Goal: Task Accomplishment & Management: Use online tool/utility

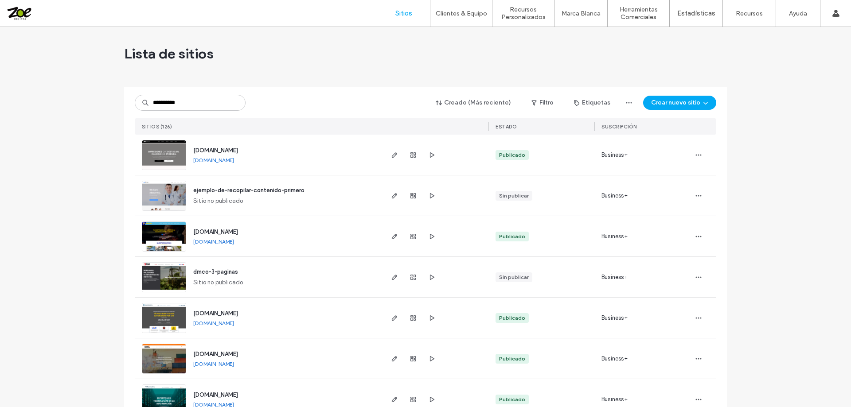
type input "**********"
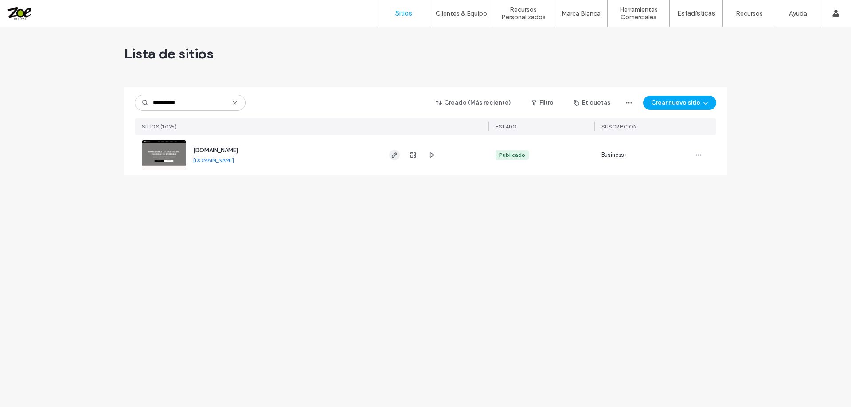
click at [394, 155] on icon "button" at bounding box center [394, 155] width 7 height 7
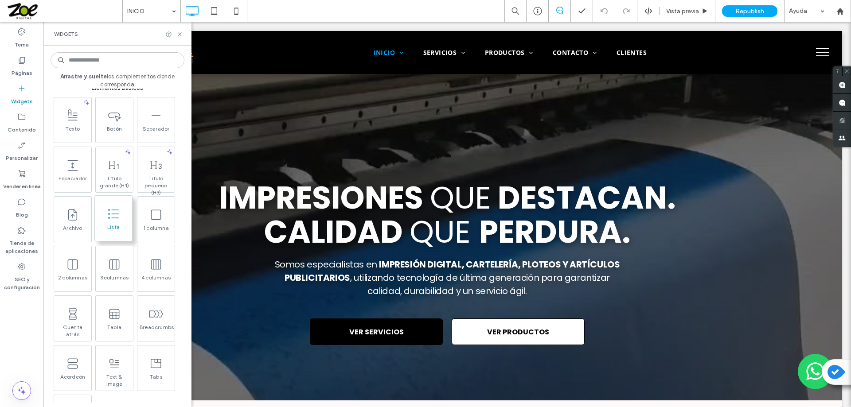
scroll to position [399, 0]
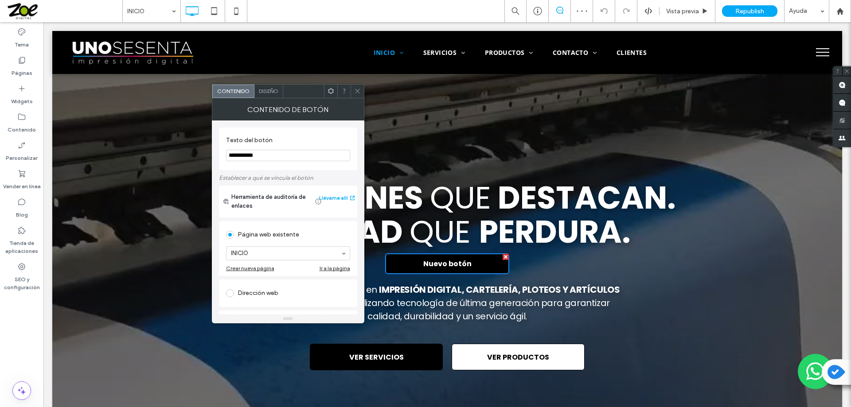
click at [359, 88] on icon at bounding box center [357, 91] width 7 height 7
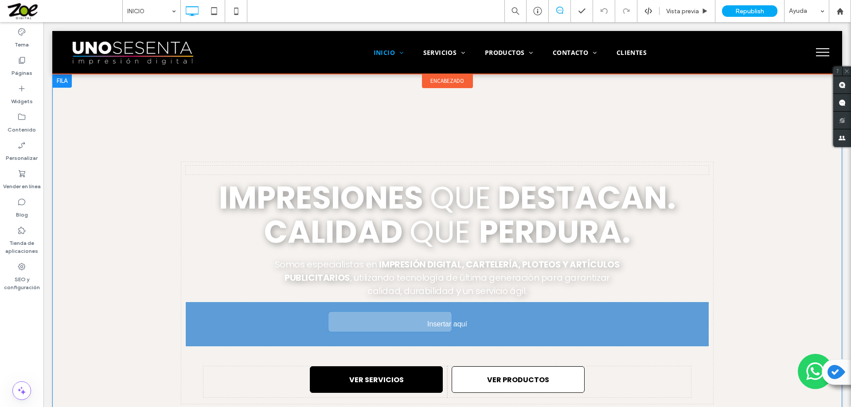
drag, startPoint x: 459, startPoint y: 261, endPoint x: 463, endPoint y: 319, distance: 57.8
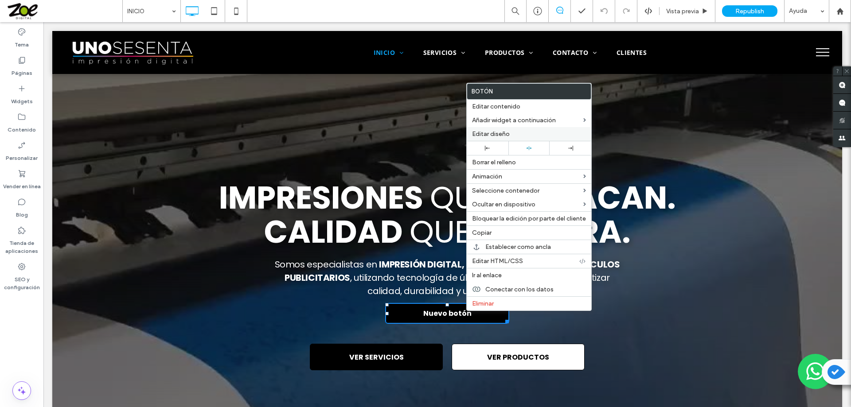
drag, startPoint x: 489, startPoint y: 134, endPoint x: 131, endPoint y: 218, distance: 368.0
click at [489, 134] on span "Editar diseño" at bounding box center [491, 134] width 38 height 8
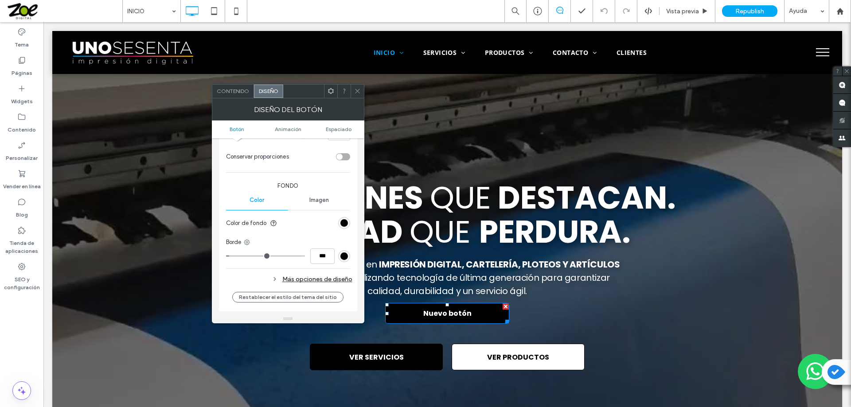
scroll to position [177, 0]
click at [344, 224] on div "rgb(0, 0, 0)" at bounding box center [344, 223] width 8 height 8
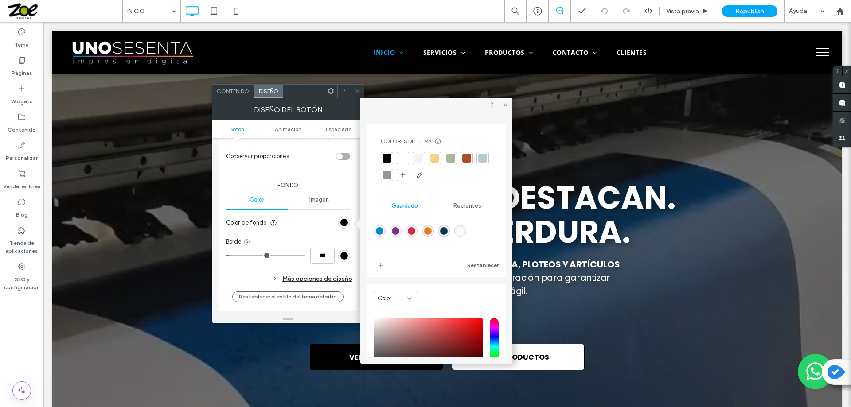
click at [448, 231] on div "rgba(6,56,79,1)" at bounding box center [444, 231] width 8 height 8
type input "*******"
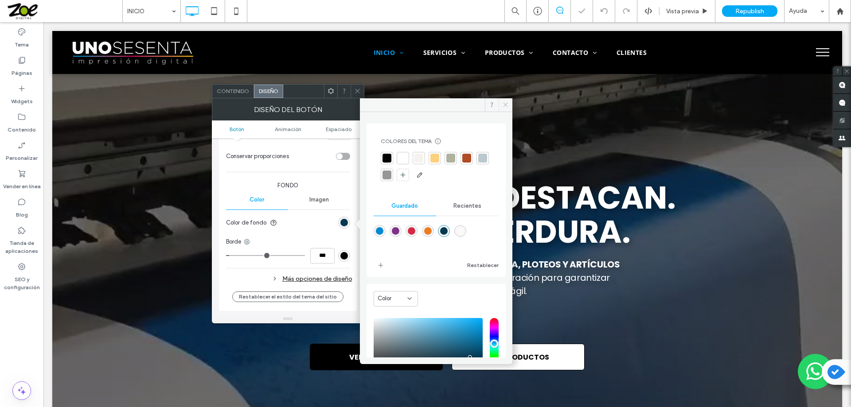
click at [504, 105] on icon at bounding box center [505, 104] width 7 height 7
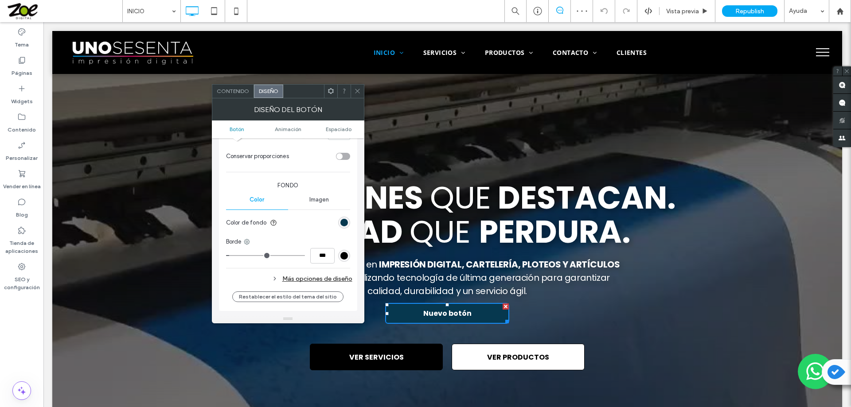
click at [359, 88] on icon at bounding box center [357, 91] width 7 height 7
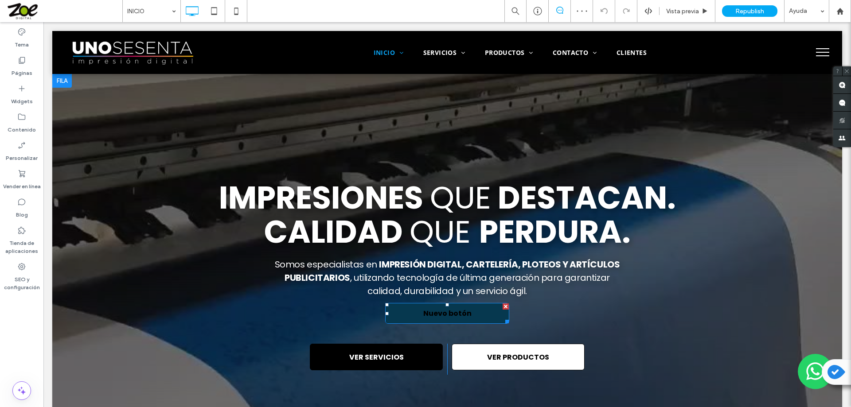
click at [420, 316] on link "Nuevo botón" at bounding box center [447, 313] width 124 height 21
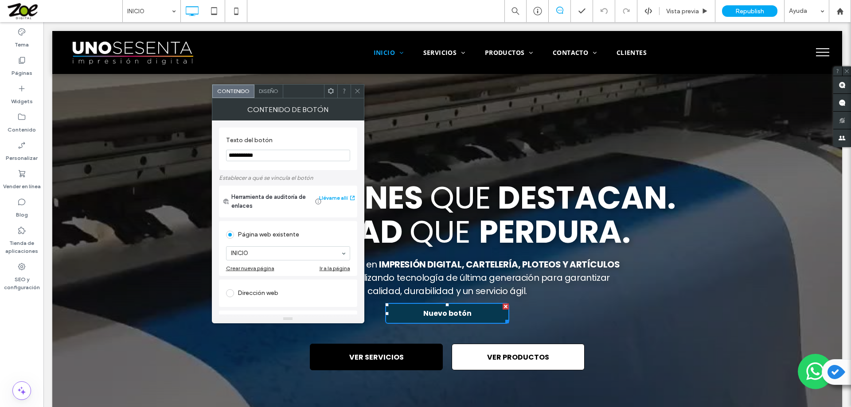
drag, startPoint x: 309, startPoint y: 179, endPoint x: 209, endPoint y: 151, distance: 103.6
click at [250, 156] on input "**********" at bounding box center [288, 156] width 124 height 12
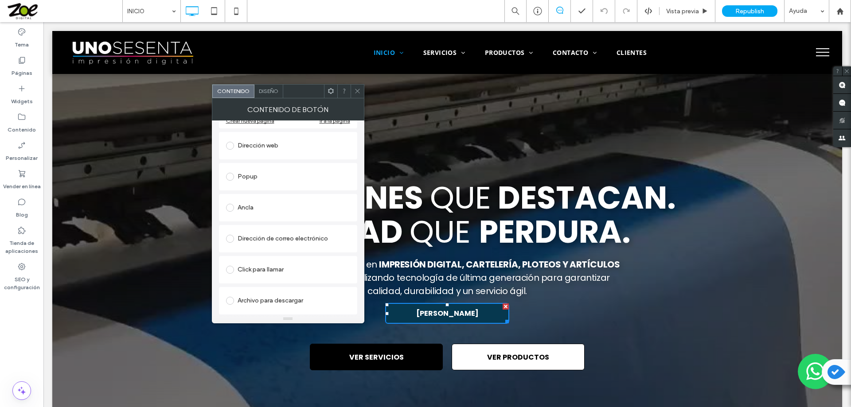
type input "**********"
click at [271, 269] on div "Click para llamar" at bounding box center [288, 270] width 124 height 14
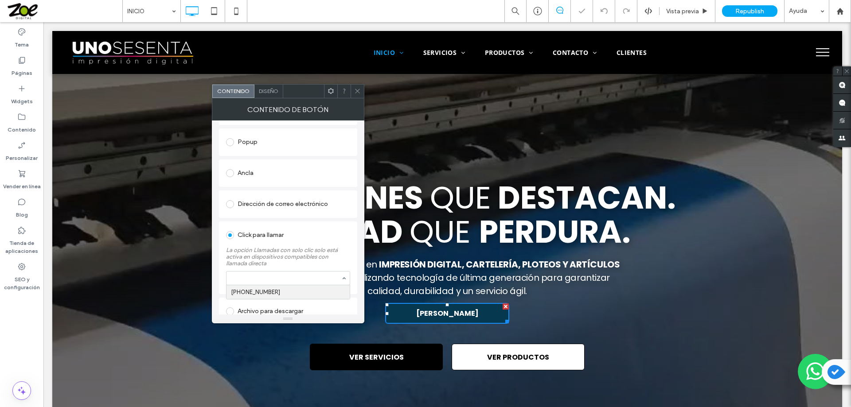
scroll to position [166, 0]
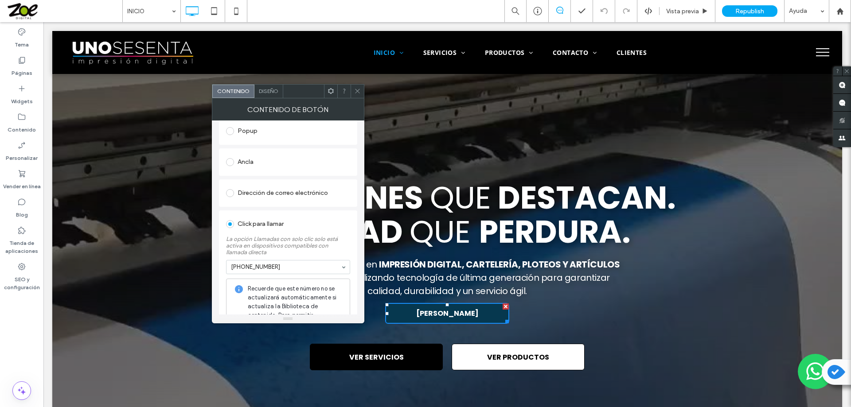
click at [268, 89] on span "Diseño" at bounding box center [269, 91] width 20 height 7
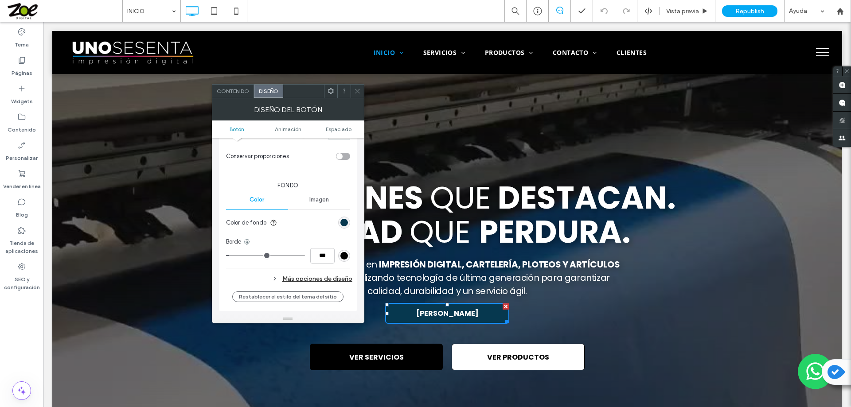
scroll to position [222, 0]
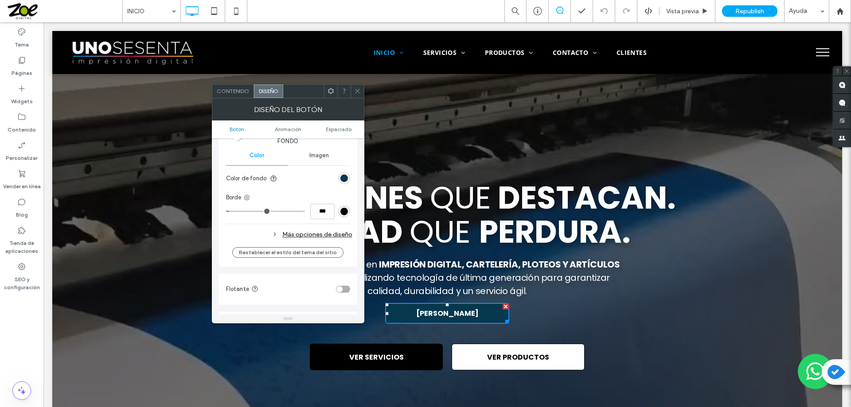
click at [313, 233] on div "Más opciones de diseño" at bounding box center [289, 235] width 126 height 12
click at [344, 254] on div "rgb(6, 56, 79)" at bounding box center [344, 254] width 8 height 8
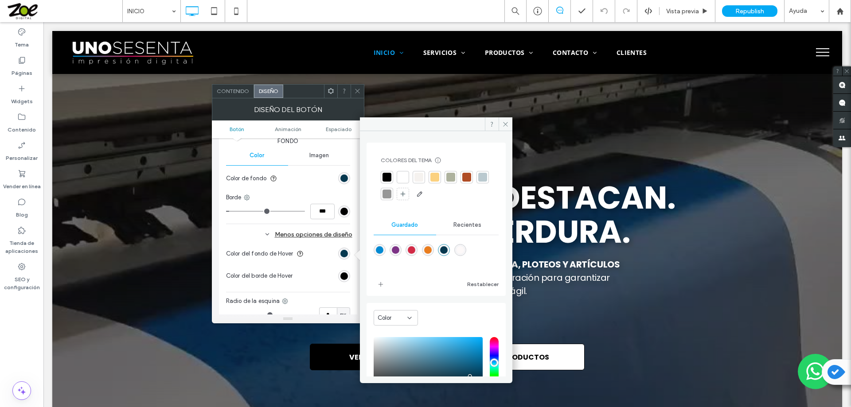
click at [435, 179] on div at bounding box center [434, 177] width 9 height 9
click at [324, 264] on section "Color del fondo de Hover" at bounding box center [288, 254] width 124 height 22
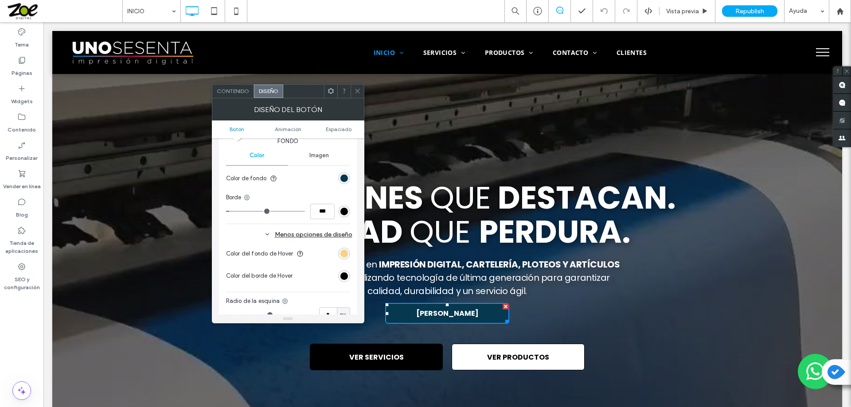
click at [355, 92] on icon at bounding box center [357, 91] width 7 height 7
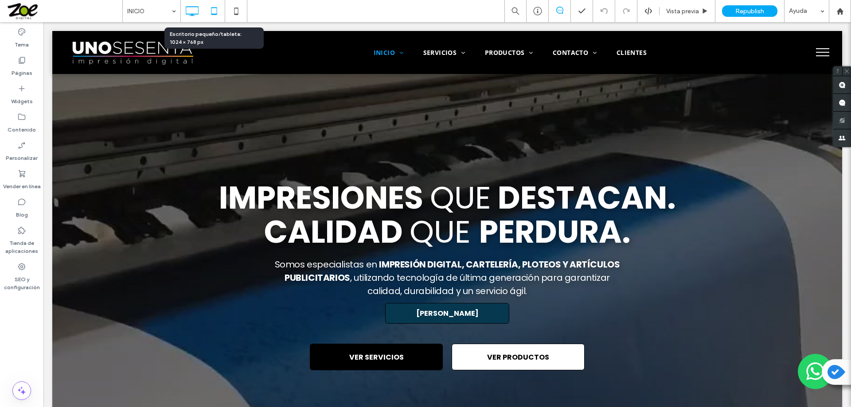
drag, startPoint x: 212, startPoint y: 13, endPoint x: 81, endPoint y: 50, distance: 136.6
click at [212, 13] on icon at bounding box center [214, 11] width 18 height 18
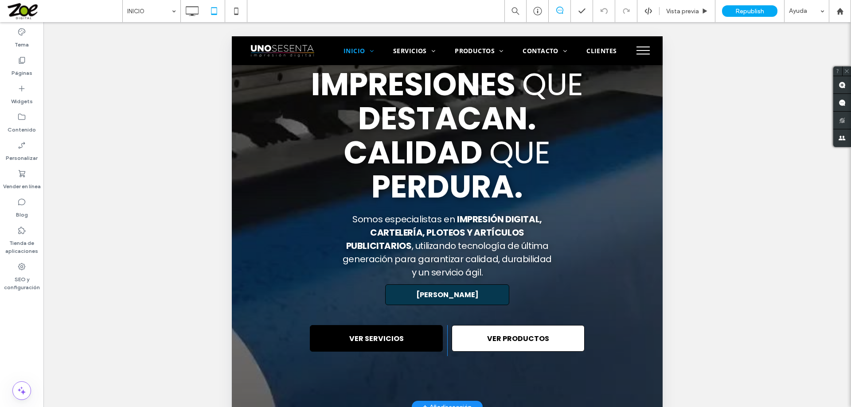
scroll to position [133, 0]
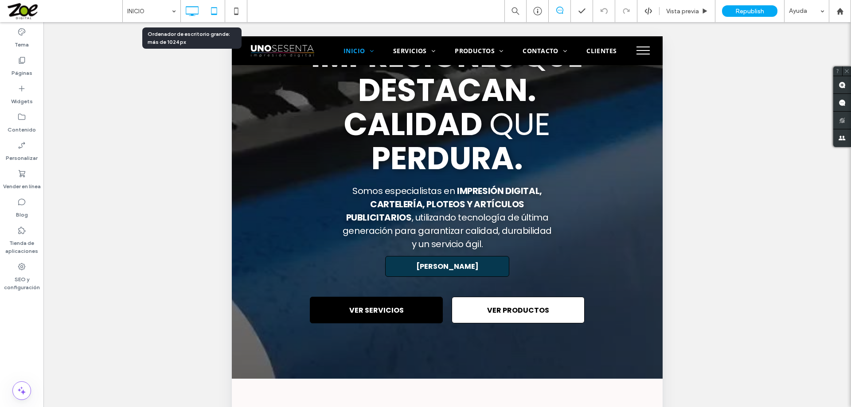
click at [190, 10] on icon at bounding box center [192, 11] width 18 height 18
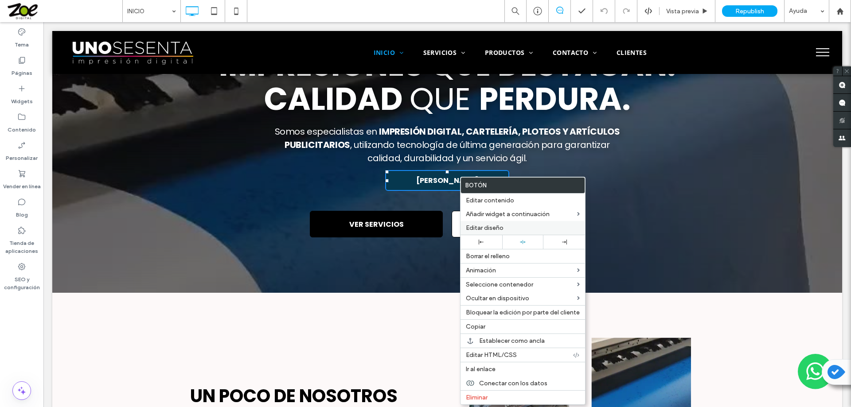
click at [475, 227] on span "Editar diseño" at bounding box center [485, 228] width 38 height 8
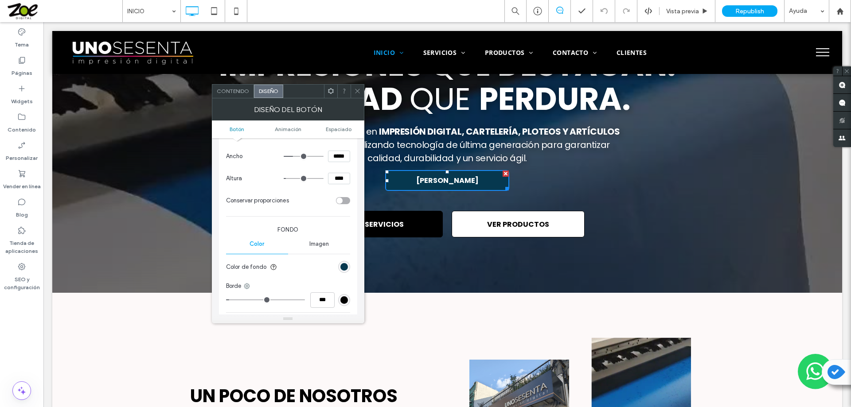
click at [343, 299] on div "rgb(0, 0, 0)" at bounding box center [344, 300] width 8 height 8
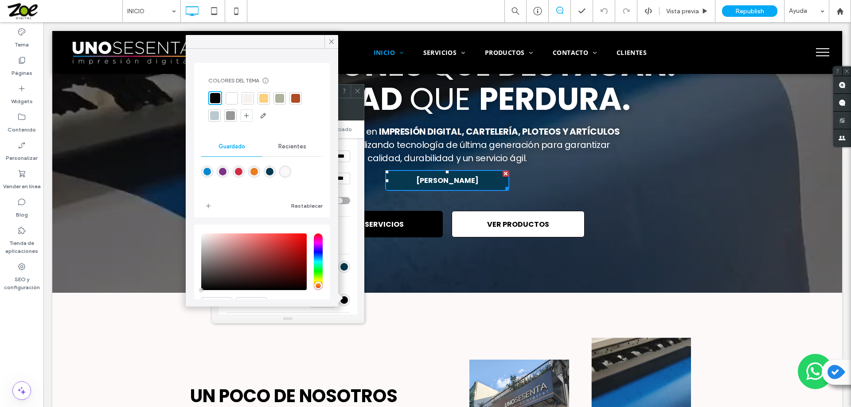
click at [289, 173] on div "rgba(253,249,249,1)" at bounding box center [285, 172] width 8 height 8
type input "*******"
click at [331, 37] on span at bounding box center [332, 41] width 8 height 13
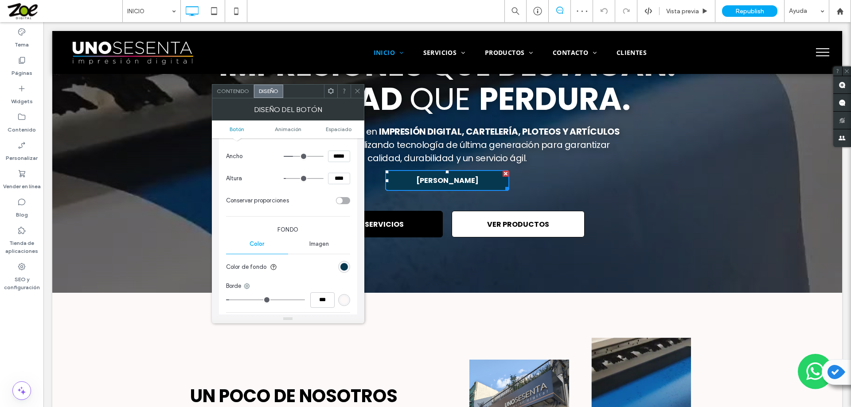
click at [355, 90] on icon at bounding box center [357, 91] width 7 height 7
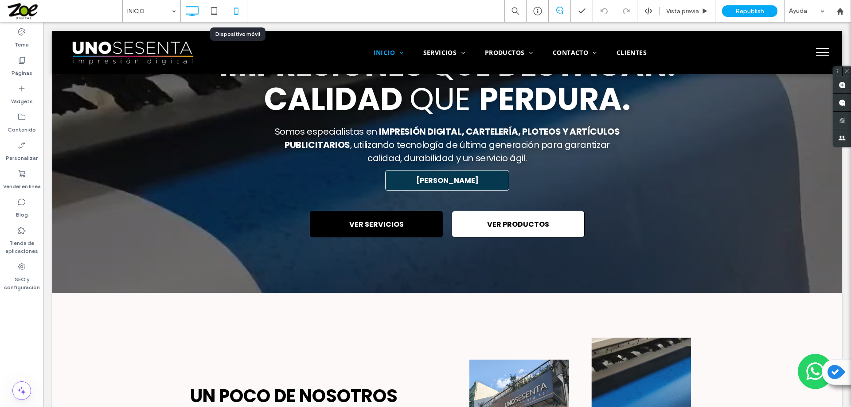
click at [236, 9] on icon at bounding box center [236, 11] width 18 height 18
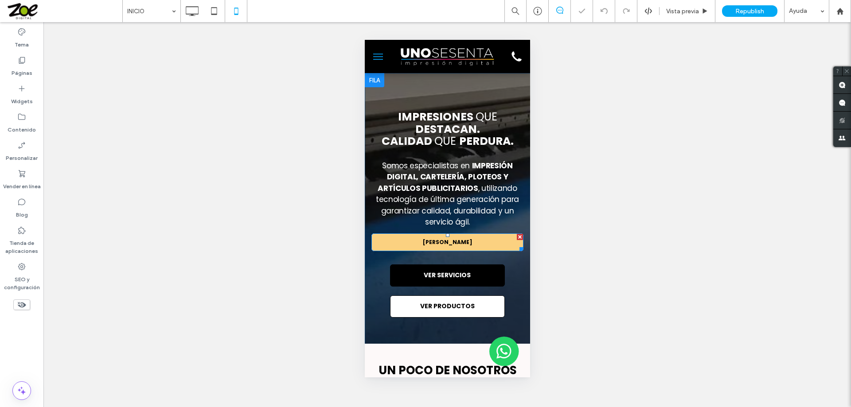
scroll to position [0, 0]
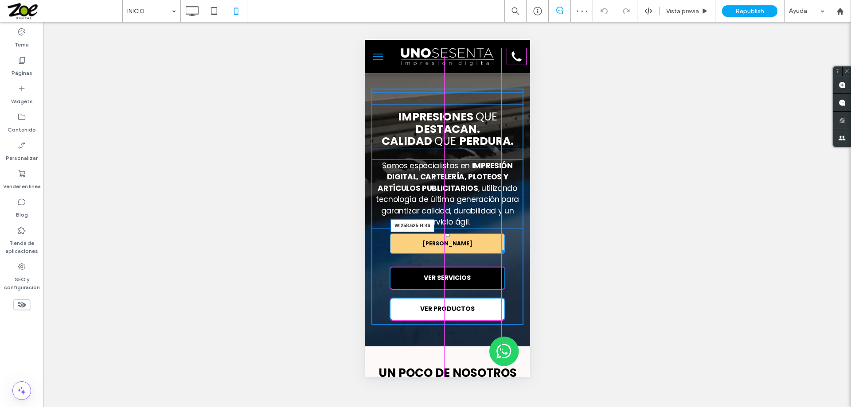
drag, startPoint x: 514, startPoint y: 252, endPoint x: 863, endPoint y: 294, distance: 351.8
click at [499, 254] on div at bounding box center [500, 250] width 7 height 7
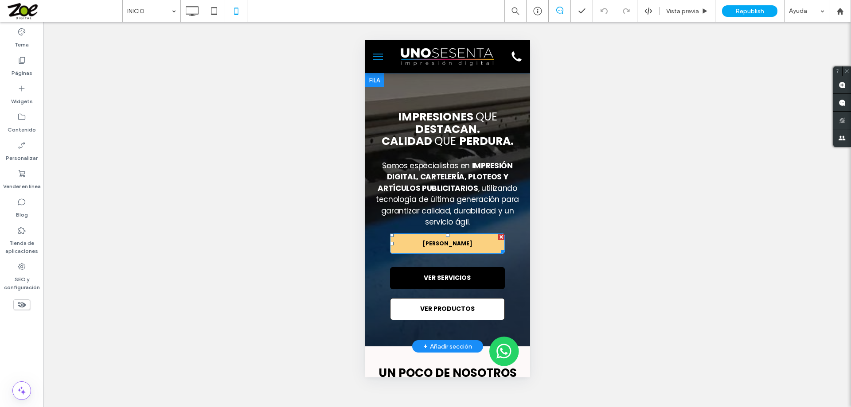
click at [422, 250] on link "Llamar Ahora" at bounding box center [447, 244] width 115 height 20
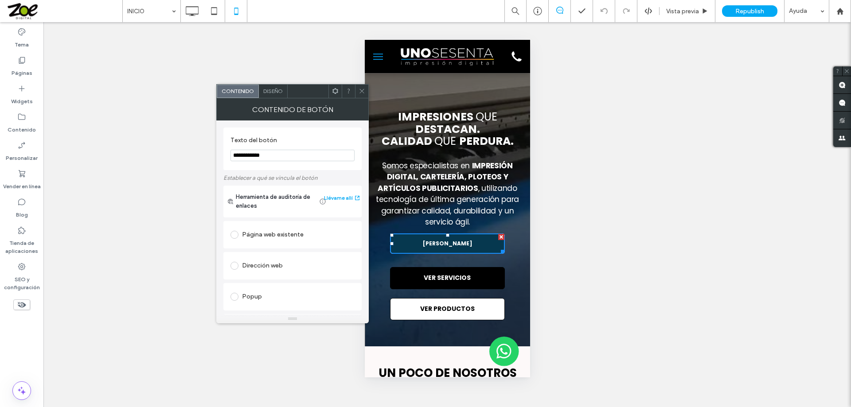
drag, startPoint x: 273, startPoint y: 154, endPoint x: 181, endPoint y: 144, distance: 93.1
click at [183, 146] on body ".wqwq-1{fill:#231f20;} .cls-1q, .cls-2q { fill-rule: evenodd; } .cls-2q { fill:…" at bounding box center [425, 203] width 851 height 407
drag, startPoint x: 199, startPoint y: 150, endPoint x: 188, endPoint y: 148, distance: 10.7
click at [188, 148] on body ".wqwq-1{fill:#231f20;} .cls-1q, .cls-2q { fill-rule: evenodd; } .cls-2q { fill:…" at bounding box center [425, 203] width 851 height 407
type input "**********"
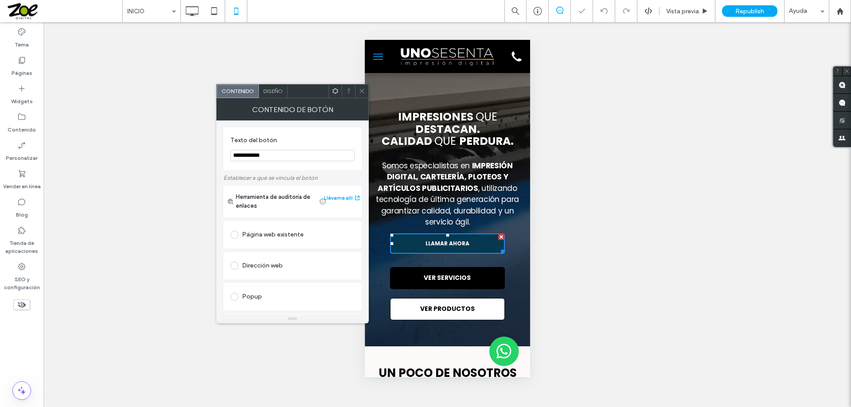
click at [361, 89] on icon at bounding box center [362, 91] width 7 height 7
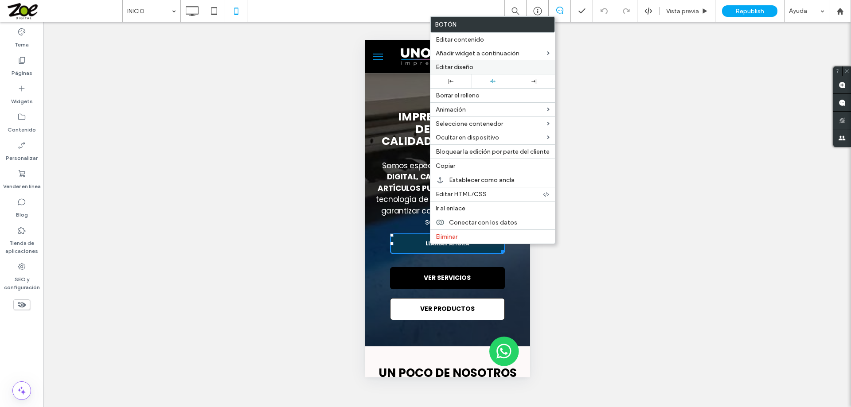
click at [459, 64] on span "Editar diseño" at bounding box center [455, 67] width 38 height 8
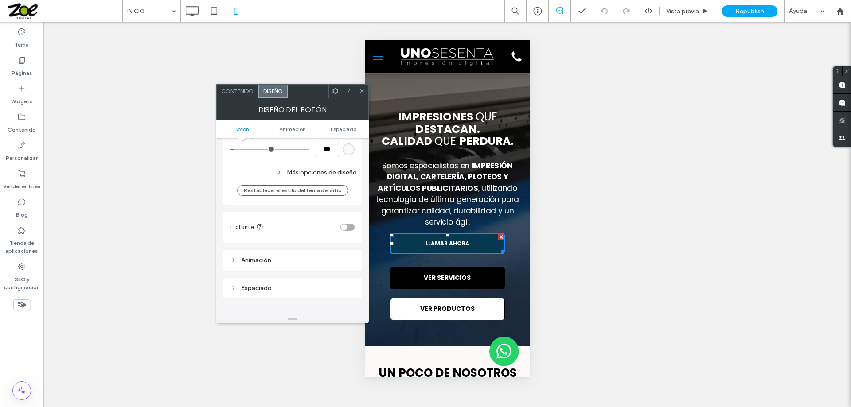
scroll to position [310, 0]
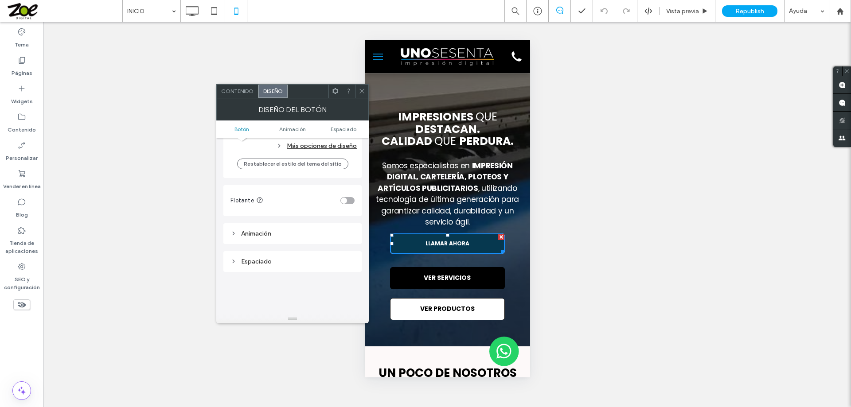
click at [329, 146] on div "Más opciones de diseño" at bounding box center [293, 146] width 126 height 12
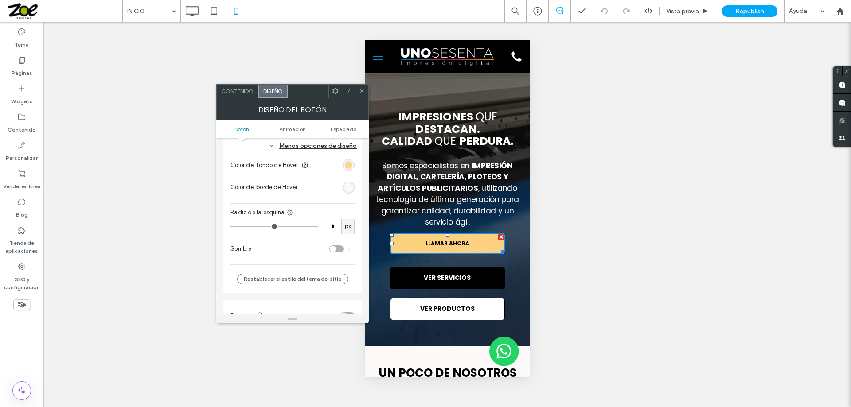
click at [347, 166] on div "rgb(251, 209, 128)" at bounding box center [349, 165] width 8 height 8
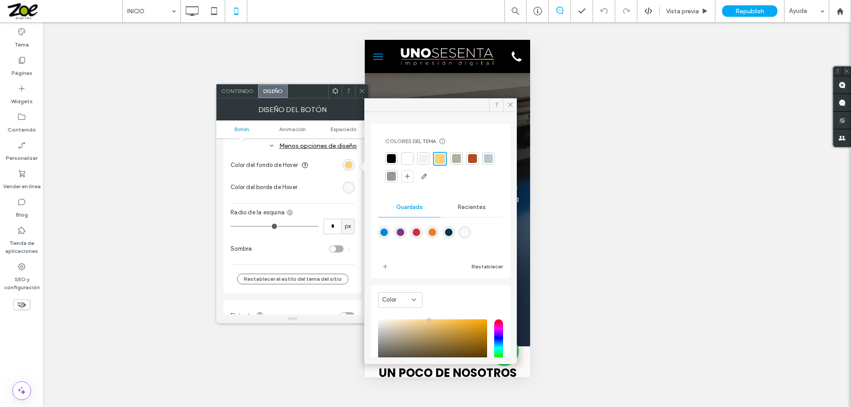
click at [417, 233] on div "rgba(210,43,70,1)" at bounding box center [417, 233] width 8 height 8
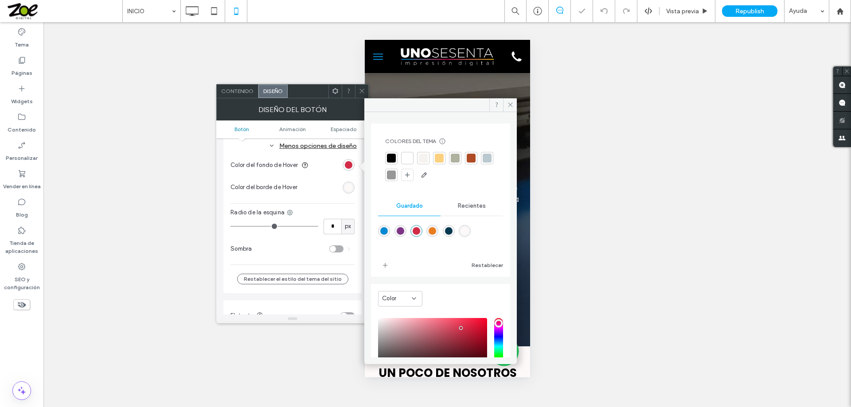
type input "*******"
click at [511, 105] on icon at bounding box center [510, 104] width 7 height 7
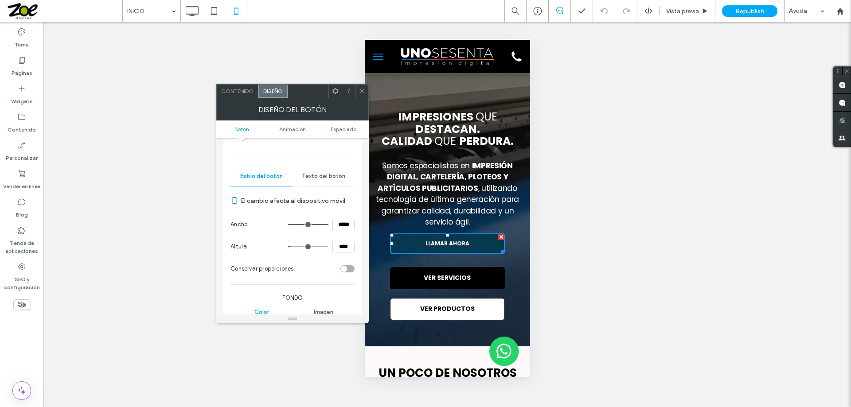
scroll to position [44, 0]
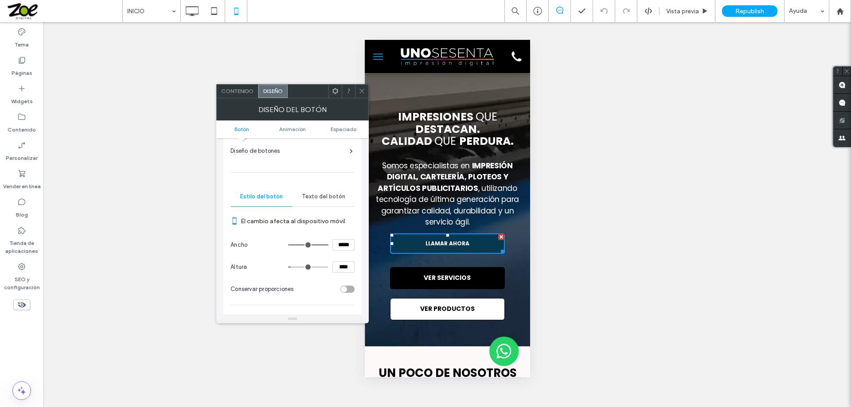
click at [331, 196] on span "Texto del botón" at bounding box center [323, 196] width 43 height 7
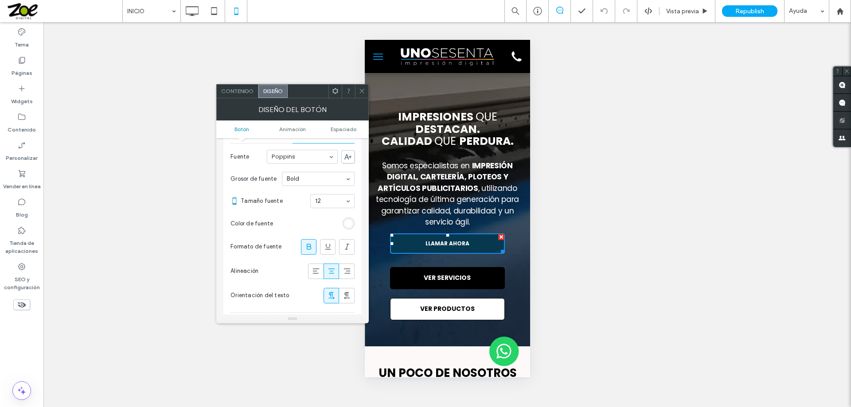
scroll to position [89, 0]
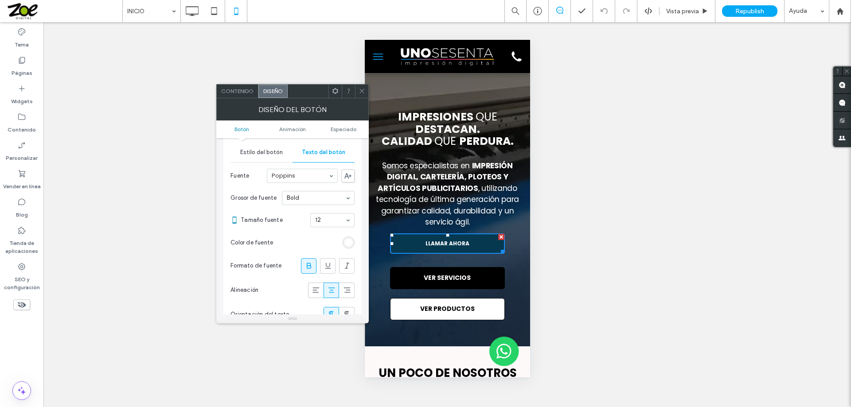
click at [347, 243] on div "rgb(255, 255, 255)" at bounding box center [349, 243] width 8 height 8
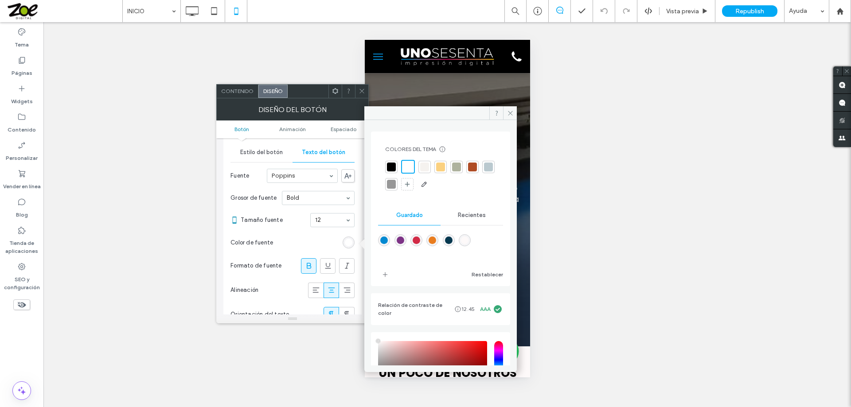
click at [408, 168] on div at bounding box center [408, 167] width 10 height 10
click at [299, 238] on section "Color de fuente" at bounding box center [292, 243] width 124 height 22
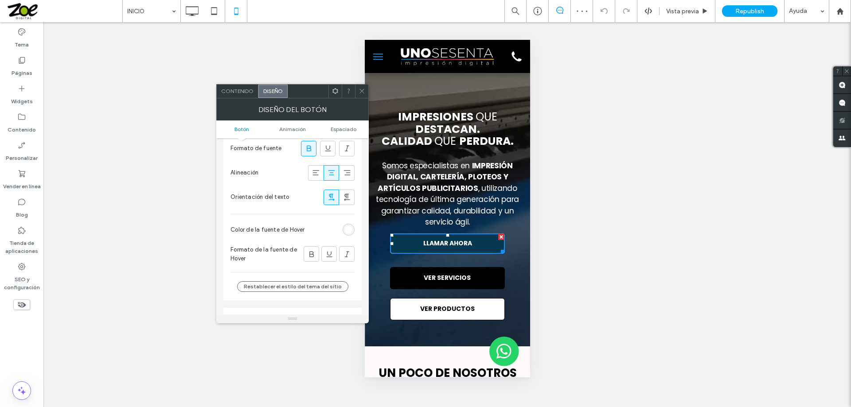
scroll to position [222, 0]
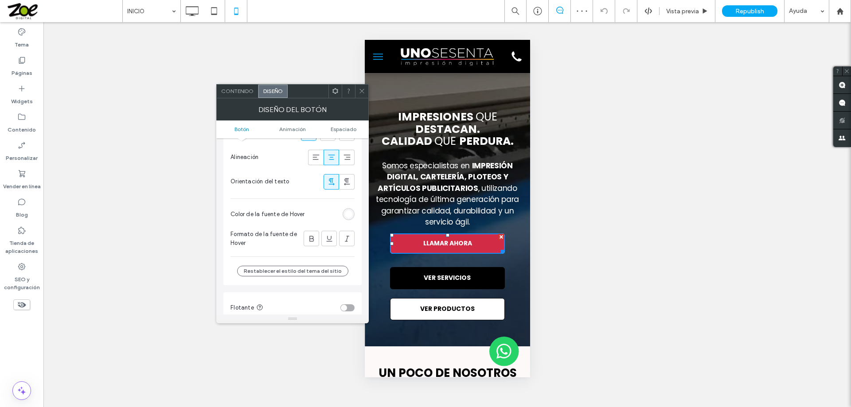
click at [348, 212] on div "rgb(255, 255, 255)" at bounding box center [349, 215] width 8 height 8
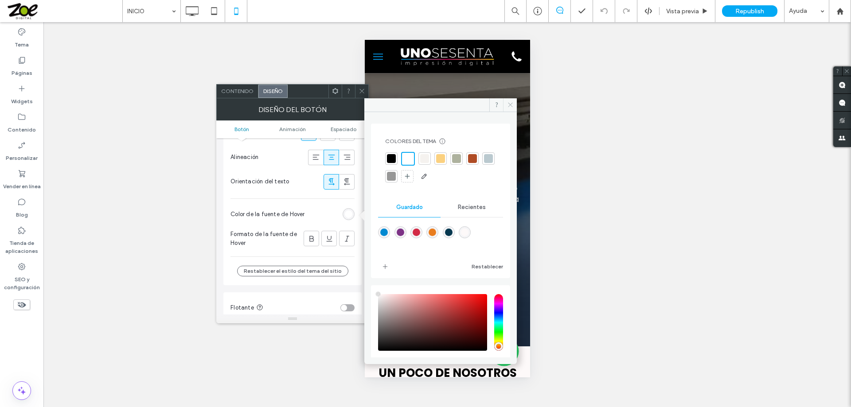
click at [506, 105] on span at bounding box center [510, 104] width 14 height 13
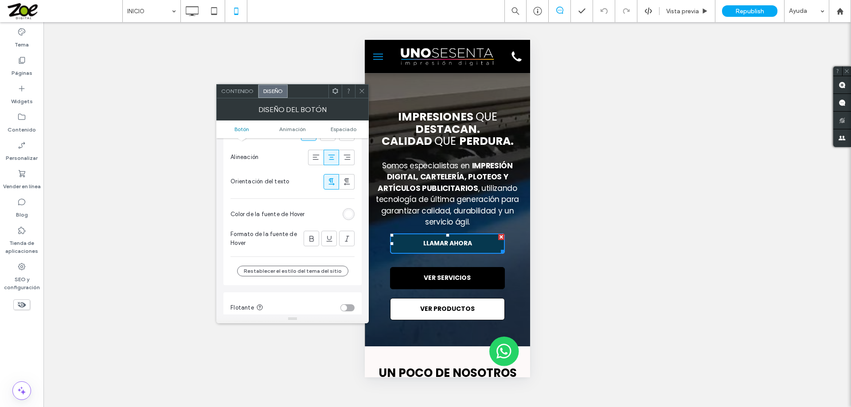
drag, startPoint x: 359, startPoint y: 92, endPoint x: 356, endPoint y: 103, distance: 11.2
click at [359, 92] on icon at bounding box center [362, 91] width 7 height 7
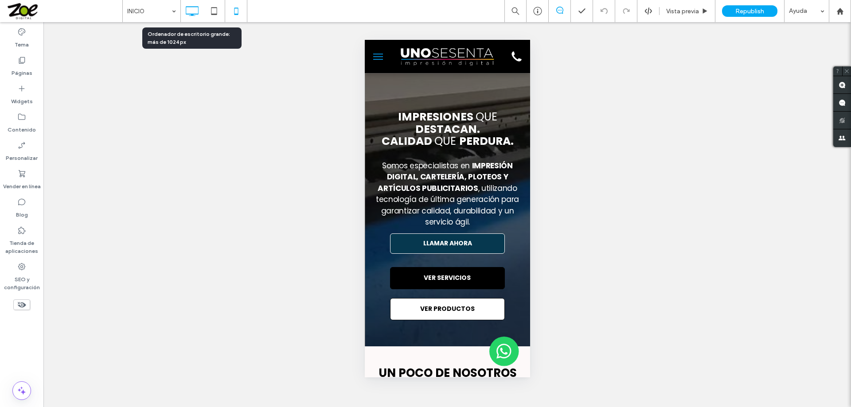
click at [191, 10] on icon at bounding box center [192, 11] width 18 height 18
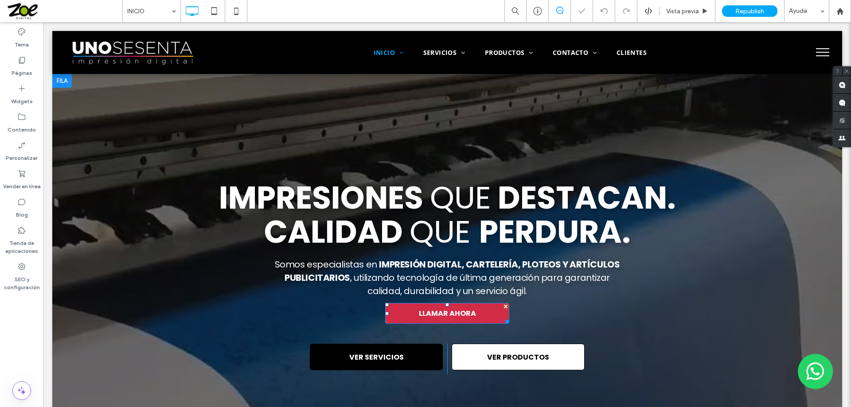
scroll to position [0, 0]
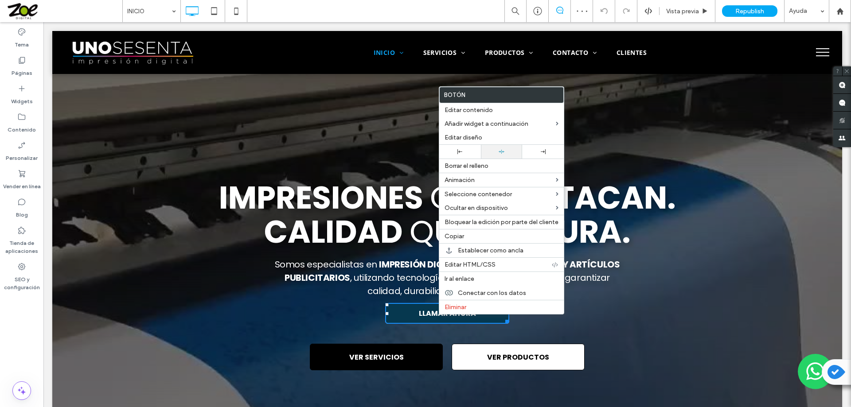
click at [501, 150] on use at bounding box center [502, 152] width 6 height 4
click at [746, 11] on span "Republish" at bounding box center [749, 12] width 29 height 8
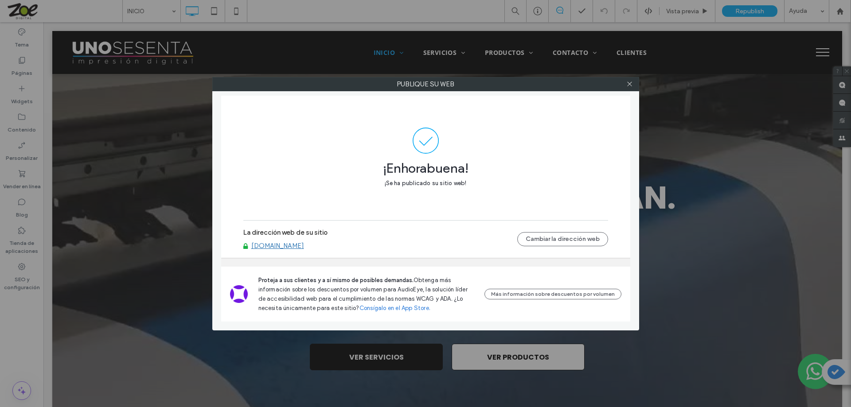
click at [281, 245] on link "[DOMAIN_NAME]" at bounding box center [277, 246] width 53 height 8
click at [627, 83] on icon at bounding box center [629, 84] width 7 height 7
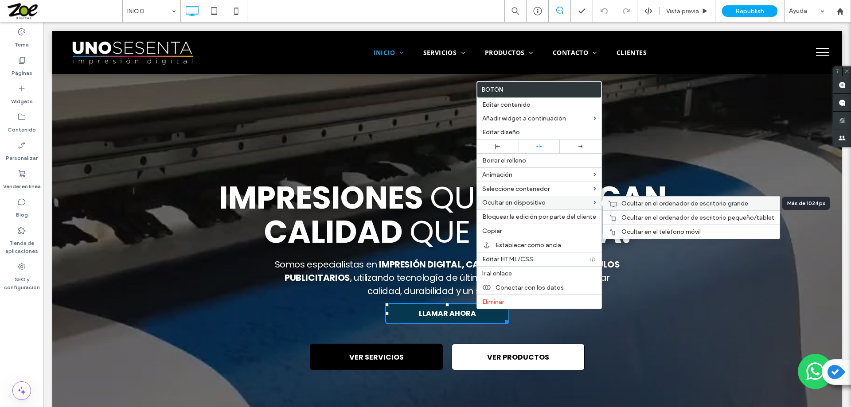
click at [649, 204] on span "Ocultar en el ordenador de escritorio grande" at bounding box center [684, 204] width 127 height 8
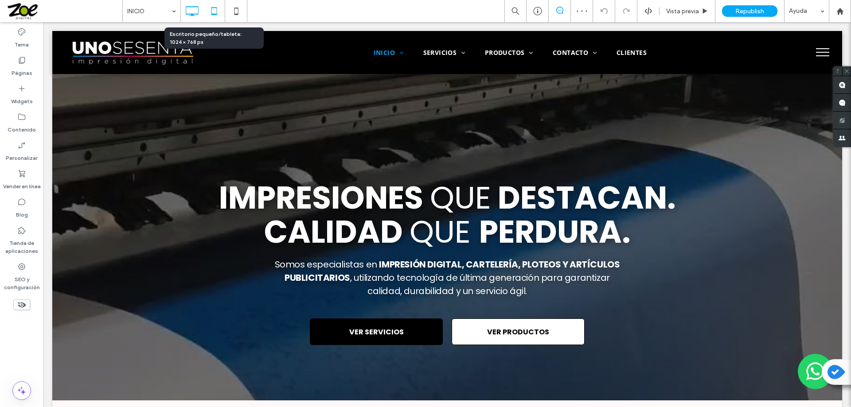
click at [213, 13] on icon at bounding box center [214, 11] width 18 height 18
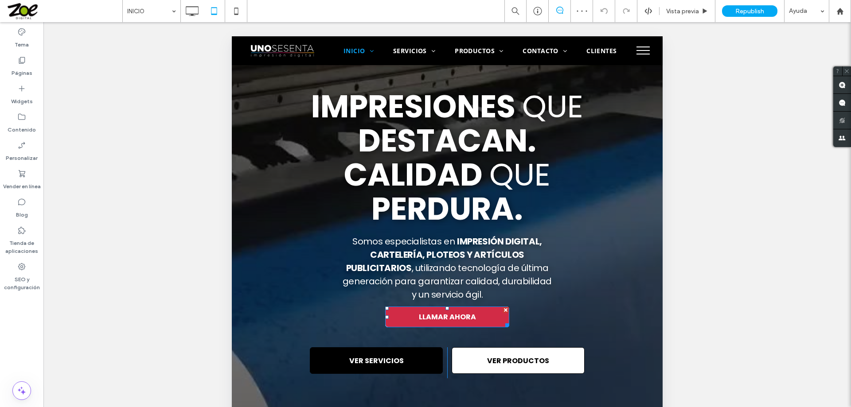
scroll to position [89, 0]
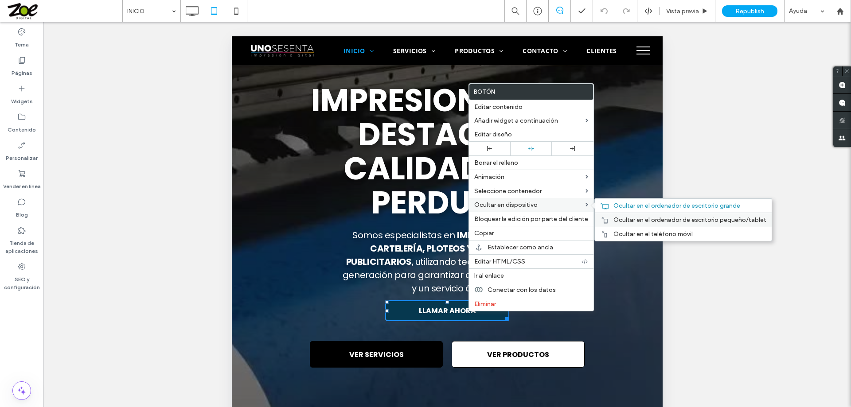
click at [629, 220] on span "Ocultar en el ordenador de escritorio pequeño/tablet" at bounding box center [689, 220] width 153 height 8
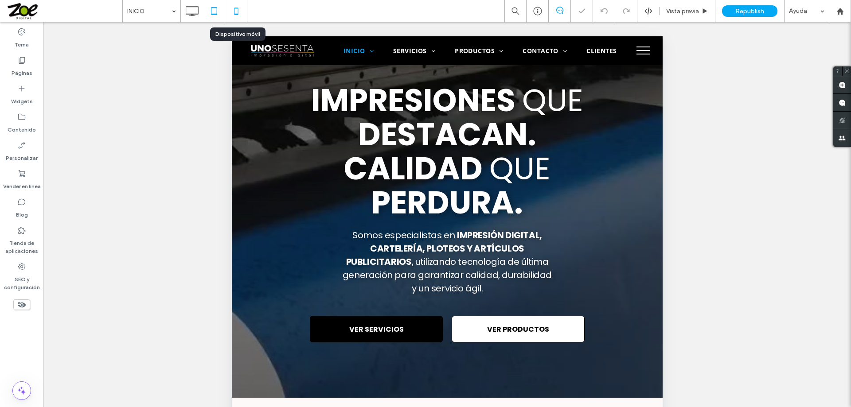
click at [237, 12] on icon at bounding box center [236, 11] width 18 height 18
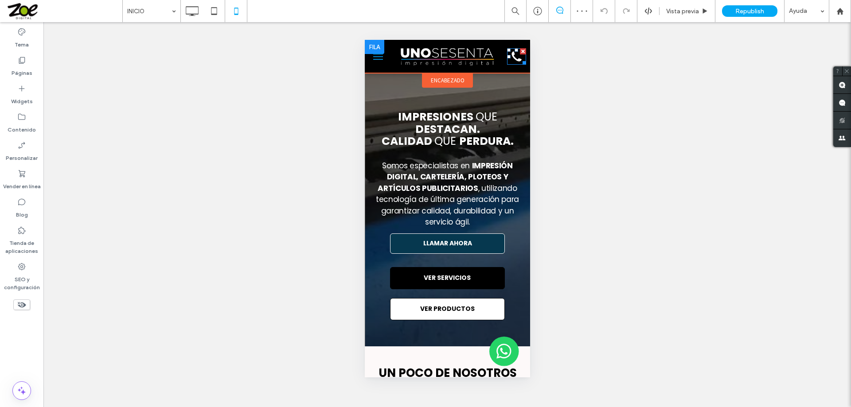
scroll to position [0, 0]
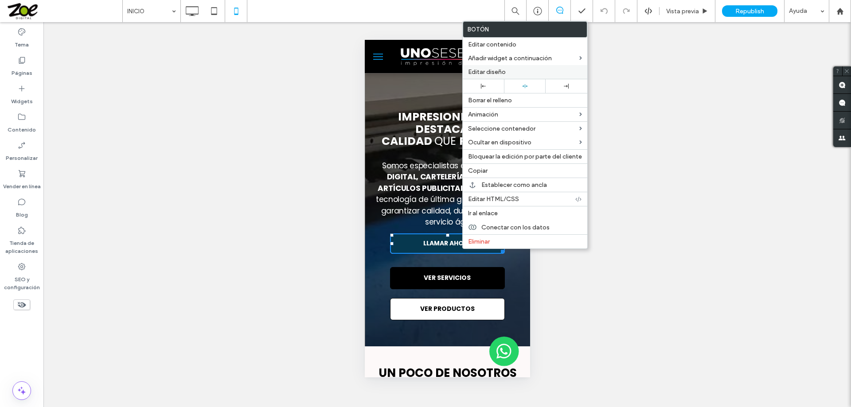
click at [491, 69] on span "Editar diseño" at bounding box center [487, 72] width 38 height 8
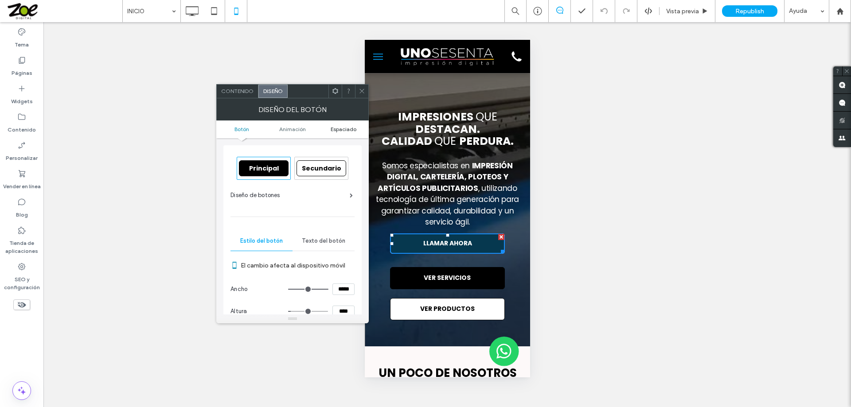
click at [349, 126] on span "Espaciado" at bounding box center [344, 129] width 26 height 7
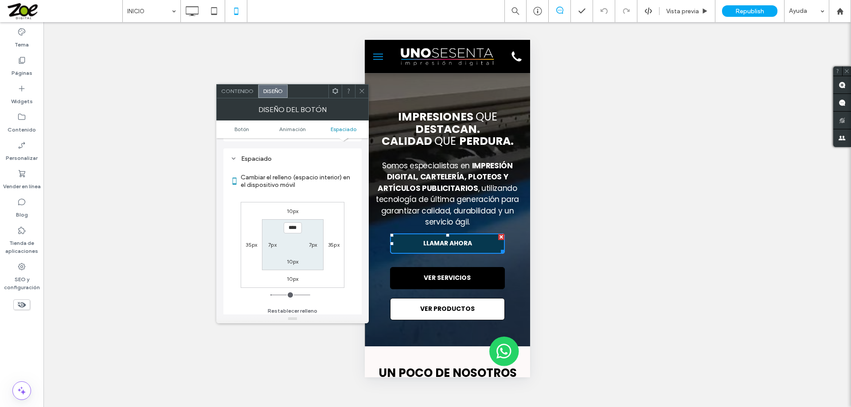
scroll to position [417, 0]
click at [293, 207] on label "10px" at bounding box center [293, 207] width 12 height 7
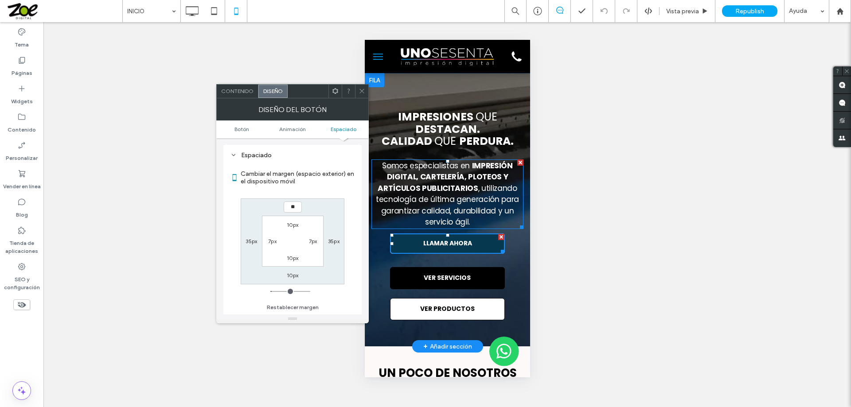
type input "**"
type input "****"
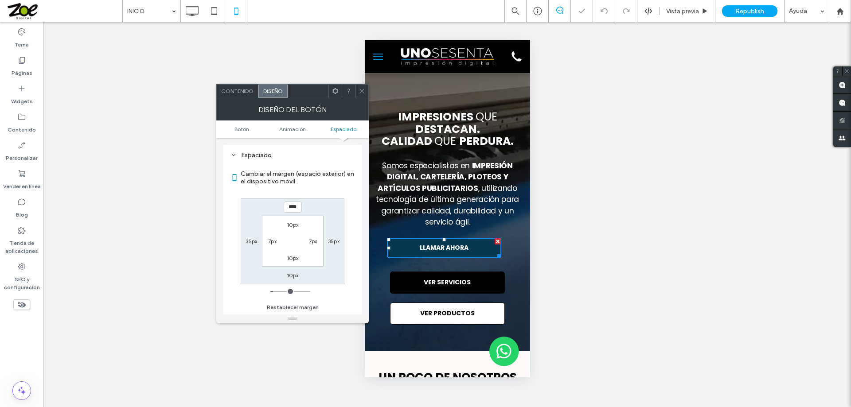
click at [362, 90] on icon at bounding box center [362, 91] width 7 height 7
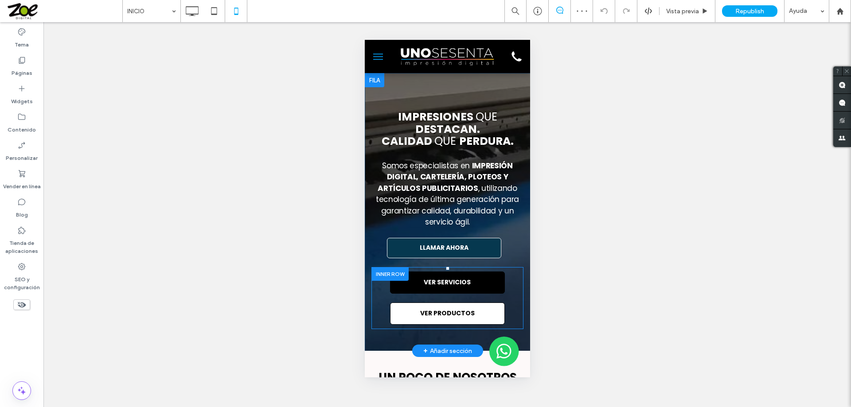
click at [379, 281] on div at bounding box center [389, 274] width 37 height 14
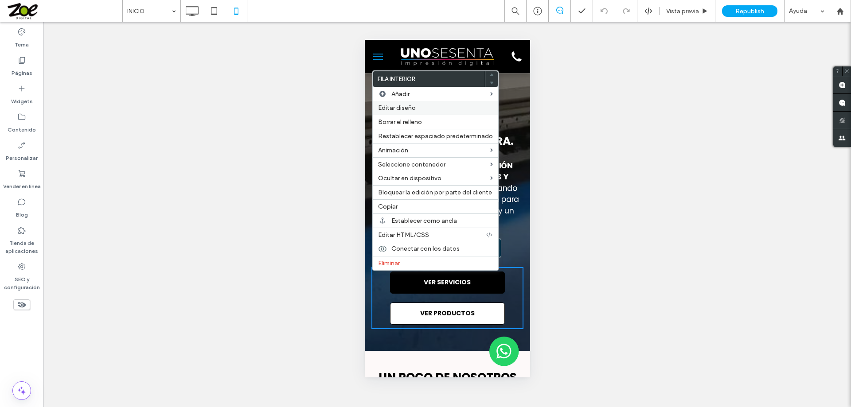
drag, startPoint x: 396, startPoint y: 107, endPoint x: 385, endPoint y: 104, distance: 12.1
click at [396, 107] on span "Editar diseño" at bounding box center [397, 108] width 38 height 8
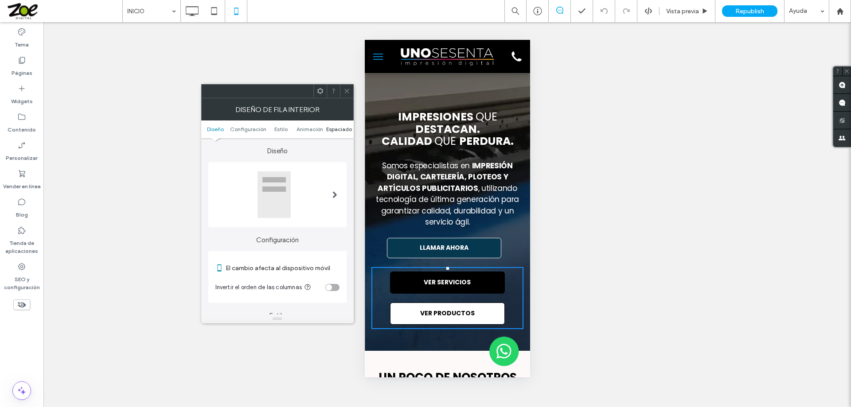
click at [329, 129] on span "Espaciado" at bounding box center [339, 129] width 26 height 7
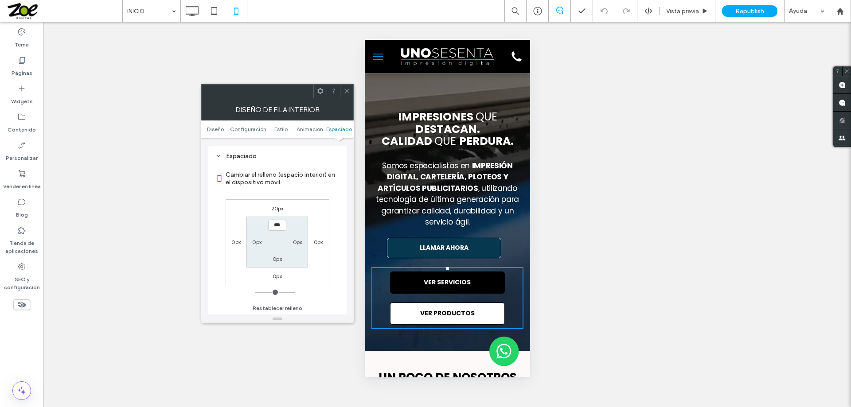
scroll to position [373, 0]
click at [277, 207] on label "20px" at bounding box center [277, 208] width 12 height 7
type input "**"
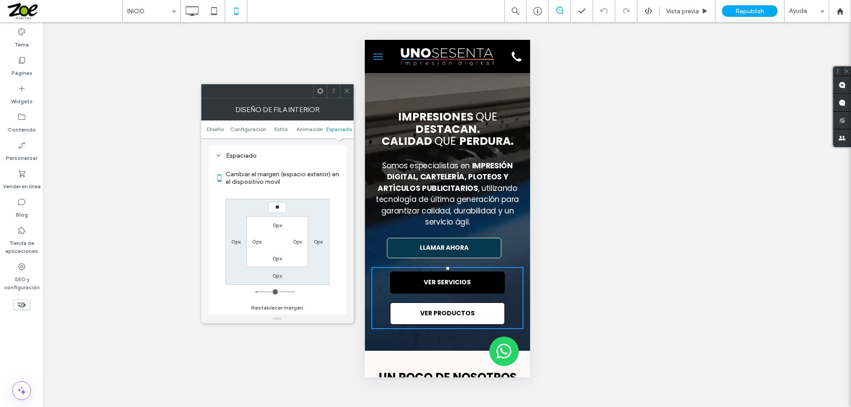
type input "**"
type input "****"
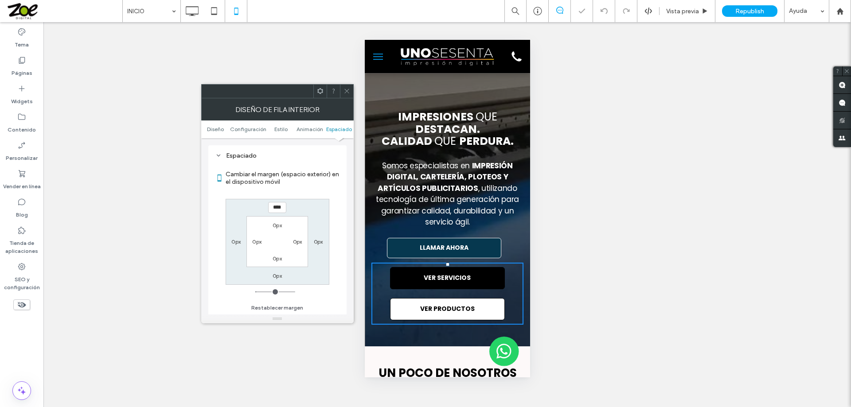
click at [348, 88] on icon at bounding box center [346, 91] width 7 height 7
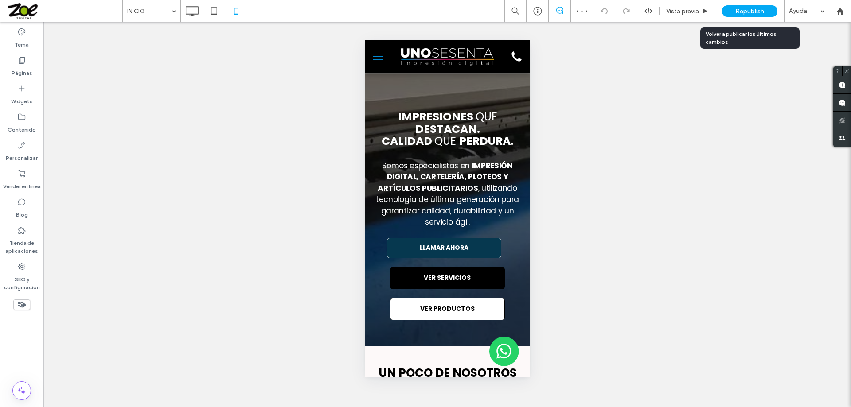
click at [754, 11] on span "Republish" at bounding box center [749, 12] width 29 height 8
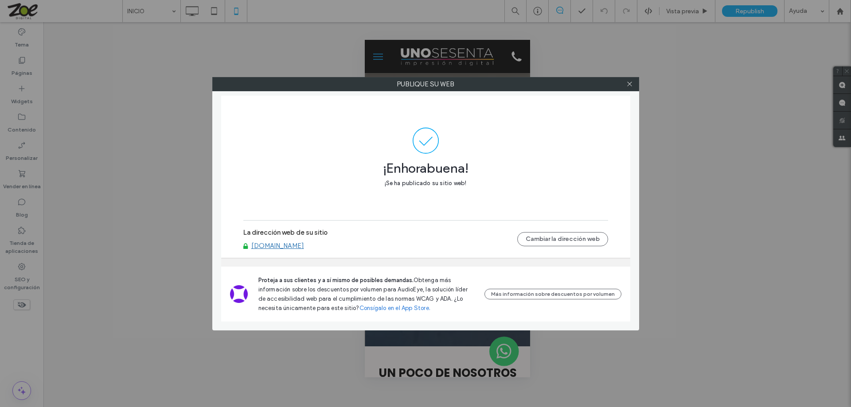
click at [304, 244] on link "[DOMAIN_NAME]" at bounding box center [277, 246] width 53 height 8
click at [630, 84] on use at bounding box center [629, 84] width 4 height 4
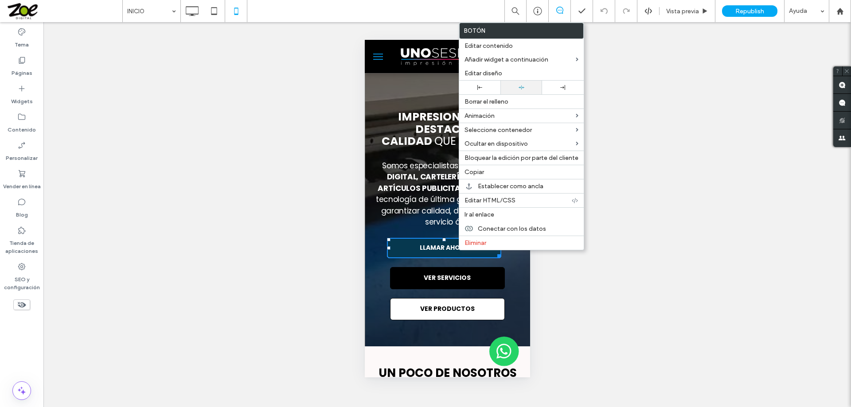
click at [519, 87] on icon at bounding box center [522, 88] width 6 height 6
click at [514, 288] on div "VER SERVICIOS Click To Paste" at bounding box center [447, 278] width 152 height 31
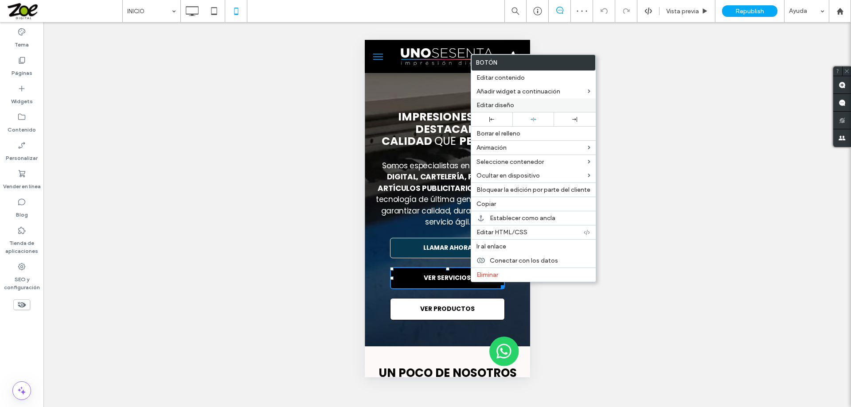
click at [506, 105] on span "Editar diseño" at bounding box center [495, 105] width 38 height 8
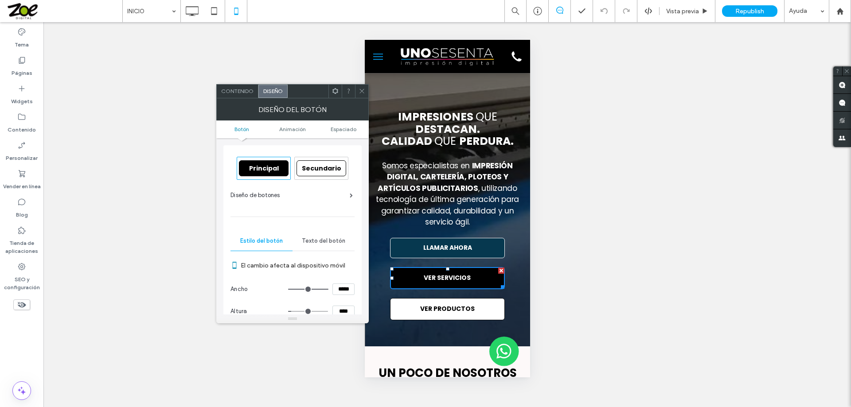
drag, startPoint x: 359, startPoint y: 90, endPoint x: 363, endPoint y: 112, distance: 22.0
click at [359, 90] on icon at bounding box center [362, 91] width 7 height 7
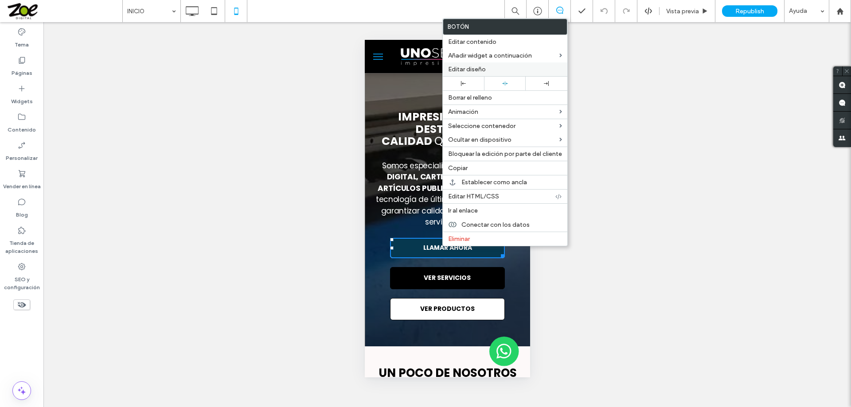
drag, startPoint x: 467, startPoint y: 66, endPoint x: 72, endPoint y: 38, distance: 395.9
click at [467, 66] on span "Editar diseño" at bounding box center [467, 70] width 38 height 8
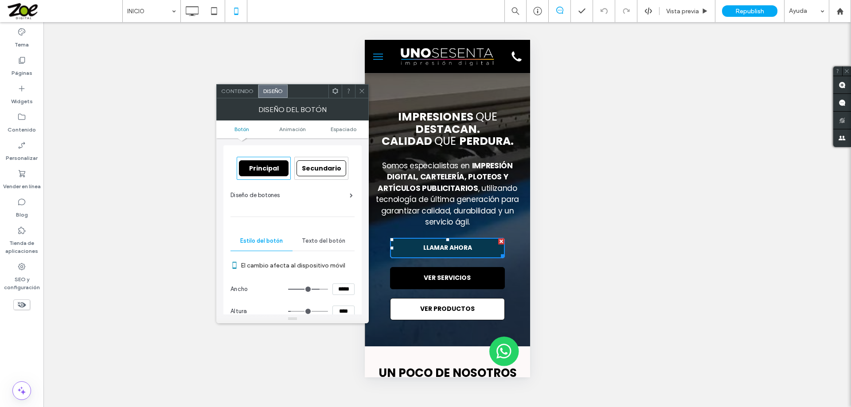
scroll to position [12, 0]
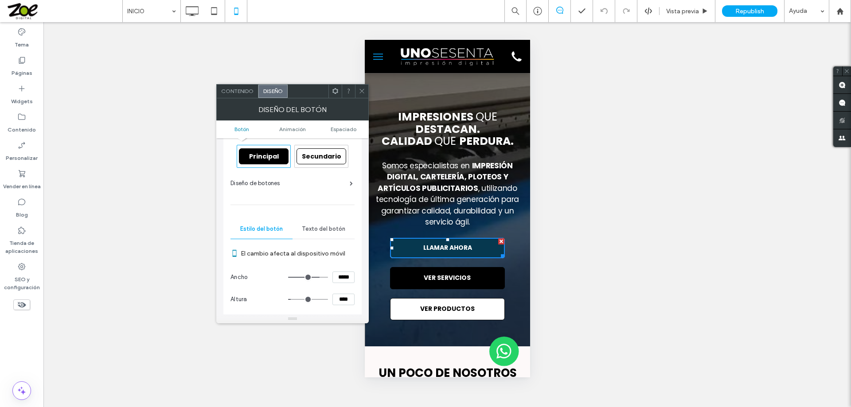
drag, startPoint x: 350, startPoint y: 311, endPoint x: 323, endPoint y: 296, distance: 31.2
click at [324, 303] on div "****" at bounding box center [321, 300] width 66 height 12
type input "****"
type input "**"
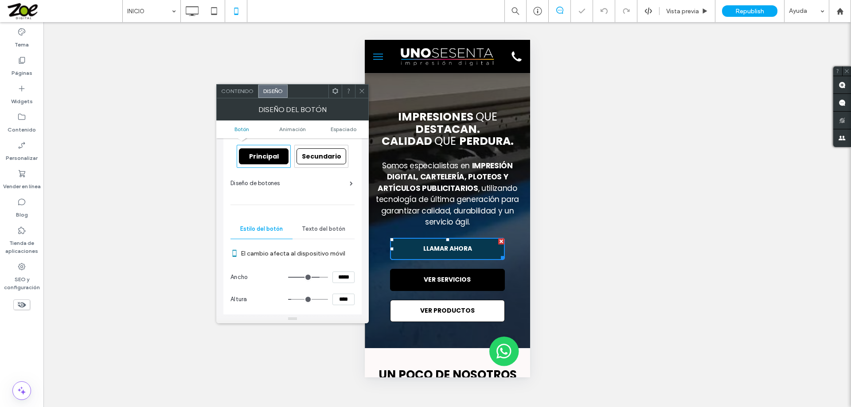
click at [360, 90] on icon at bounding box center [362, 91] width 7 height 7
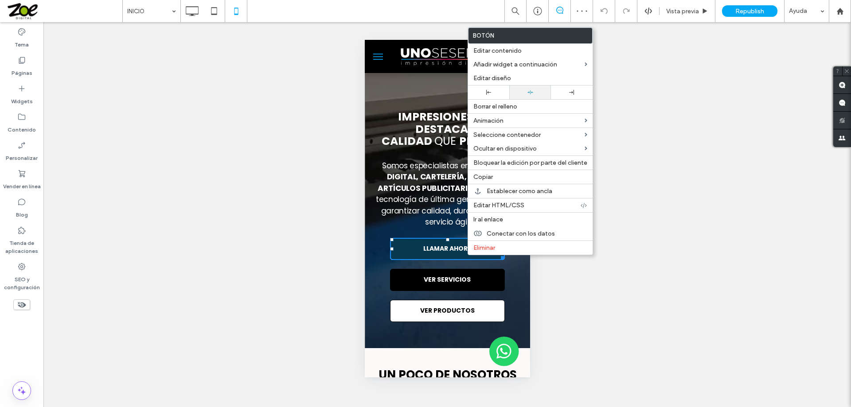
click at [527, 93] on icon at bounding box center [530, 93] width 6 height 6
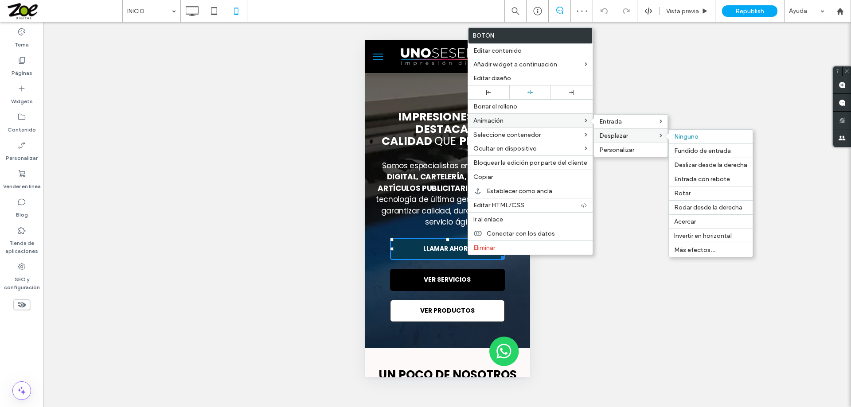
click at [667, 140] on span at bounding box center [669, 136] width 8 height 7
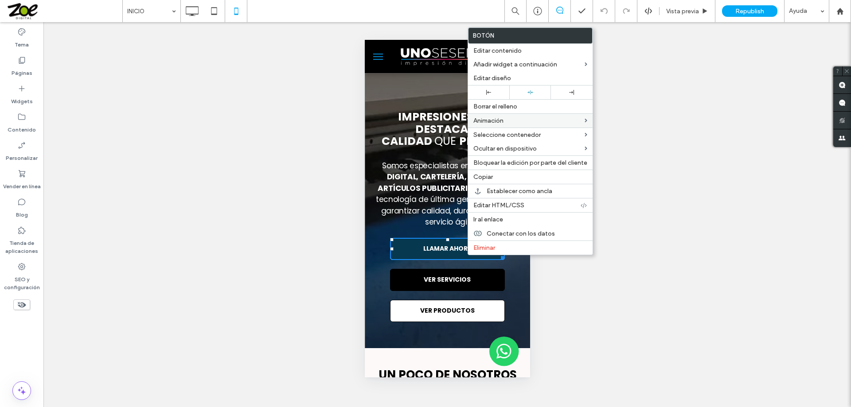
click at [672, 80] on div "¿Hacer visible? Sí ¿Hacer visible? Sí ¿Hacer visible? Sí ¿Hacer visible? Sí" at bounding box center [446, 214] width 807 height 385
click at [750, 9] on span "Republish" at bounding box center [749, 12] width 29 height 8
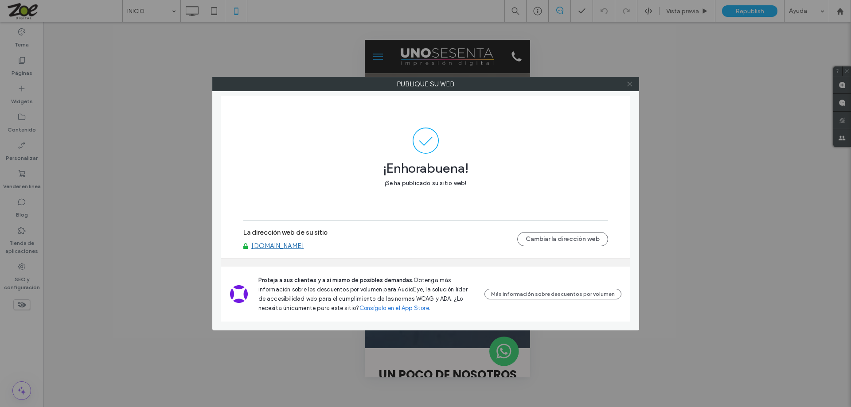
click at [630, 83] on icon at bounding box center [629, 84] width 7 height 7
